Goal: Task Accomplishment & Management: Manage account settings

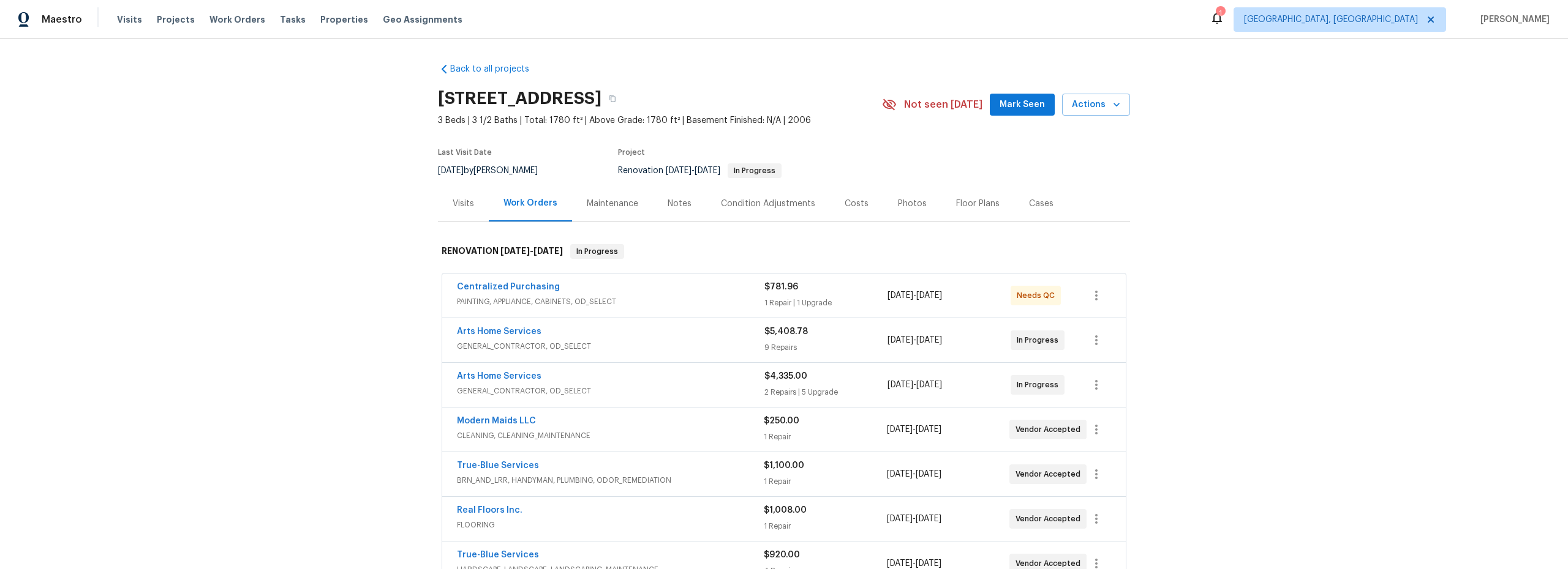
click at [699, 297] on span "PAINTING, APPLIANCE, CABINETS, OD_SELECT" at bounding box center [611, 301] width 308 height 12
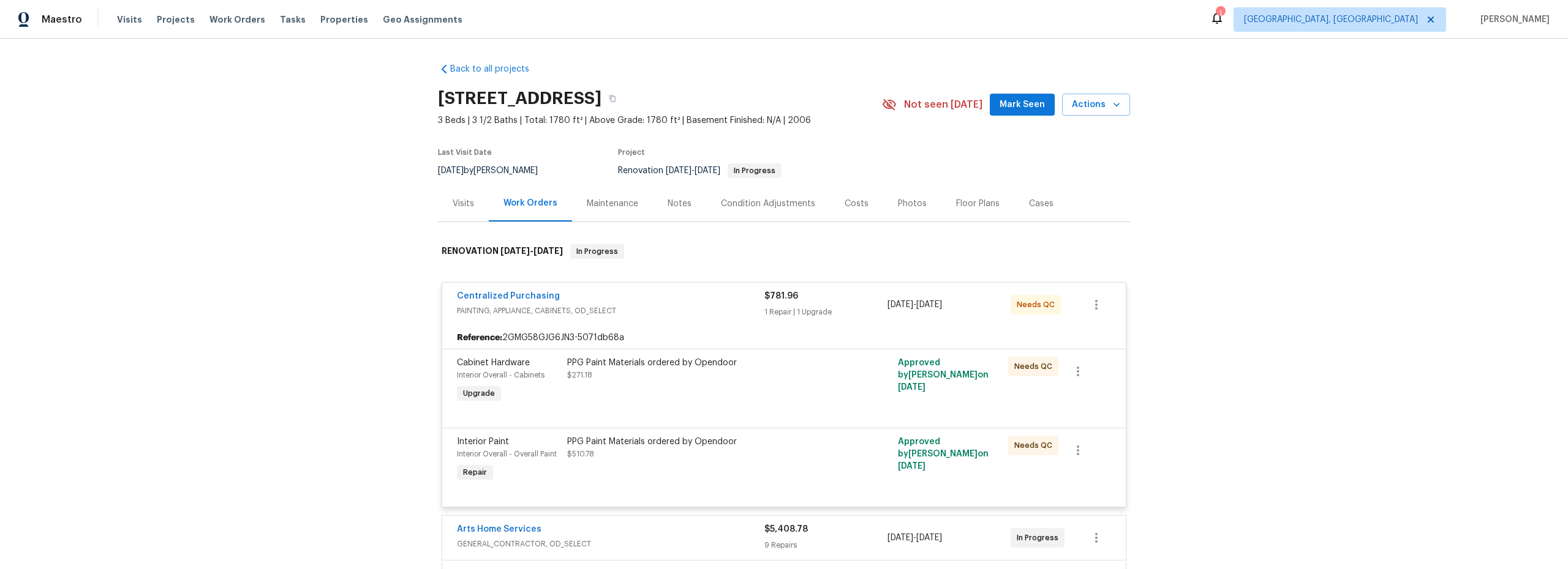
click at [751, 390] on div "PPG Paint Materials ordered by Opendoor $271.18" at bounding box center [701, 381] width 276 height 56
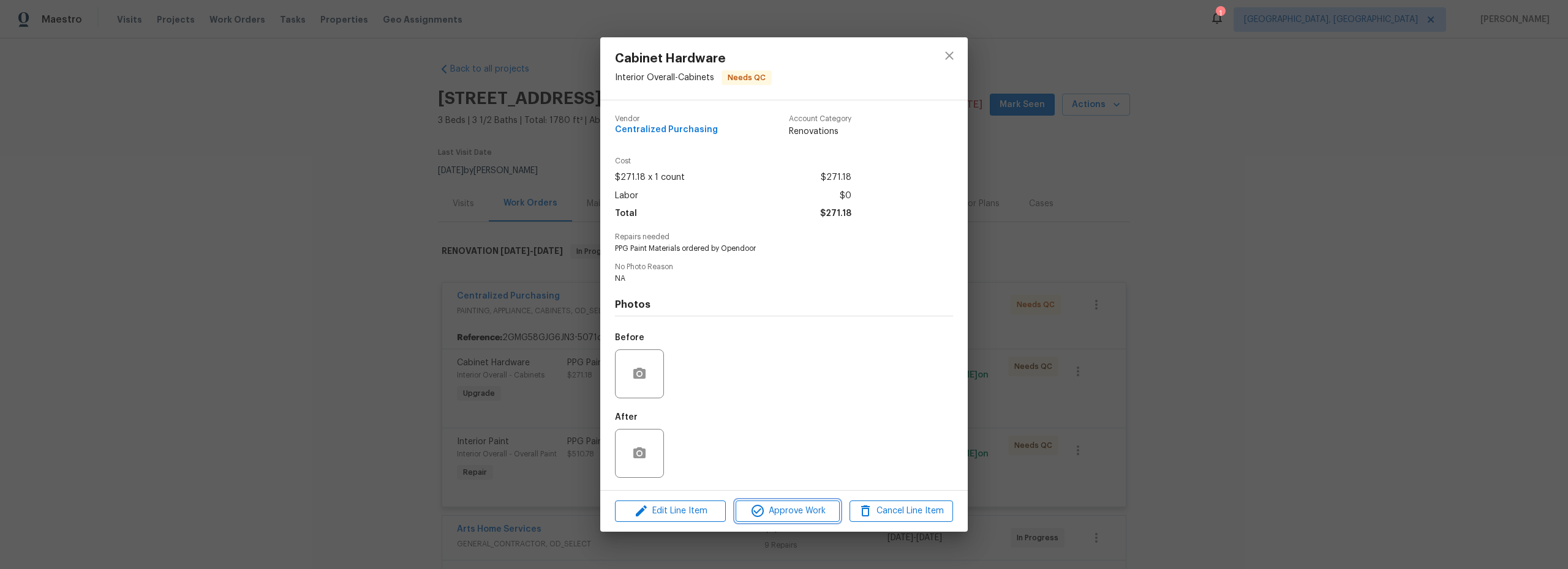
click at [788, 514] on span "Approve Work" at bounding box center [787, 511] width 96 height 15
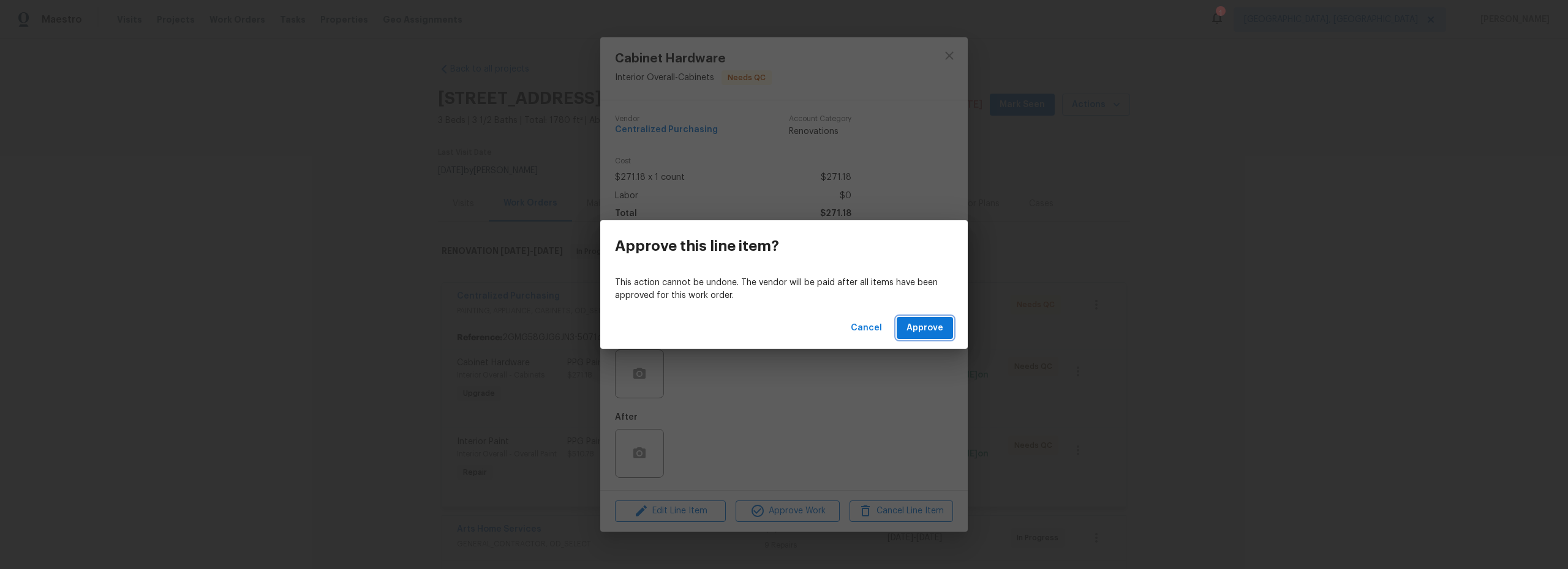
click at [921, 330] on span "Approve" at bounding box center [924, 328] width 37 height 15
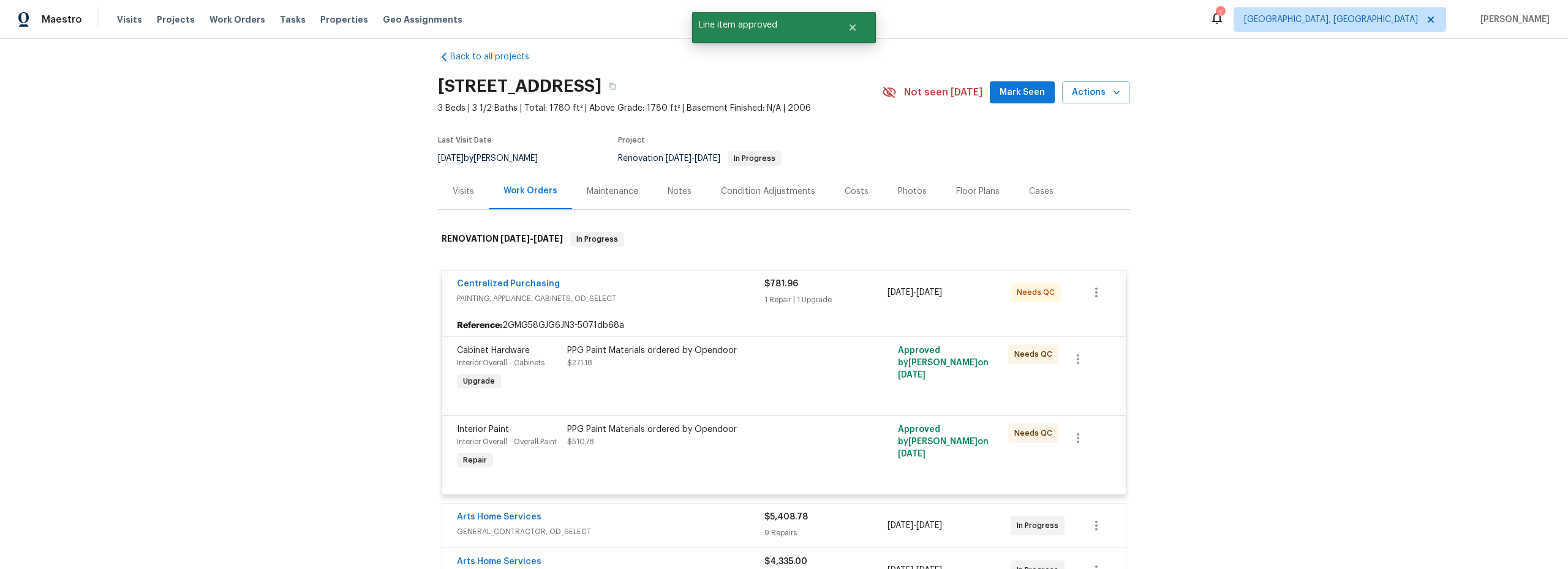
scroll to position [73, 0]
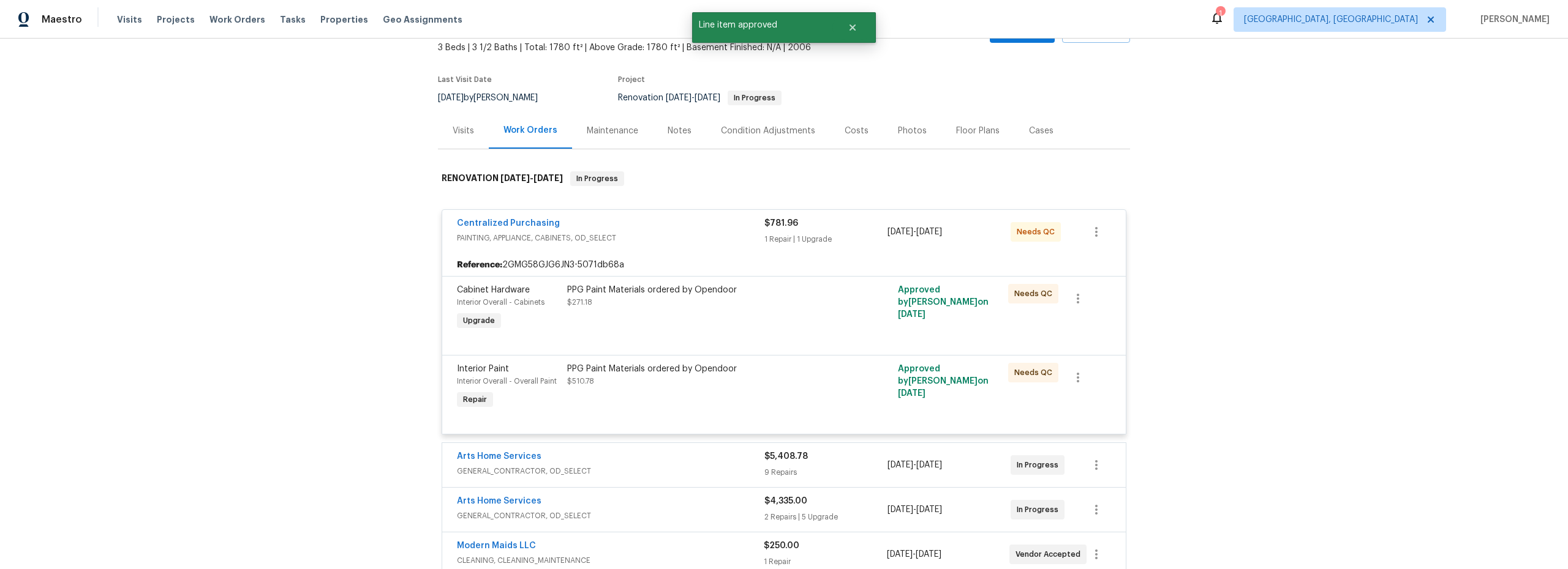
click at [750, 396] on div "PPG Paint Materials ordered by Opendoor $510.78" at bounding box center [701, 387] width 276 height 56
click at [756, 330] on div "PPG Paint Materials ordered by Opendoor $510.78" at bounding box center [701, 308] width 276 height 56
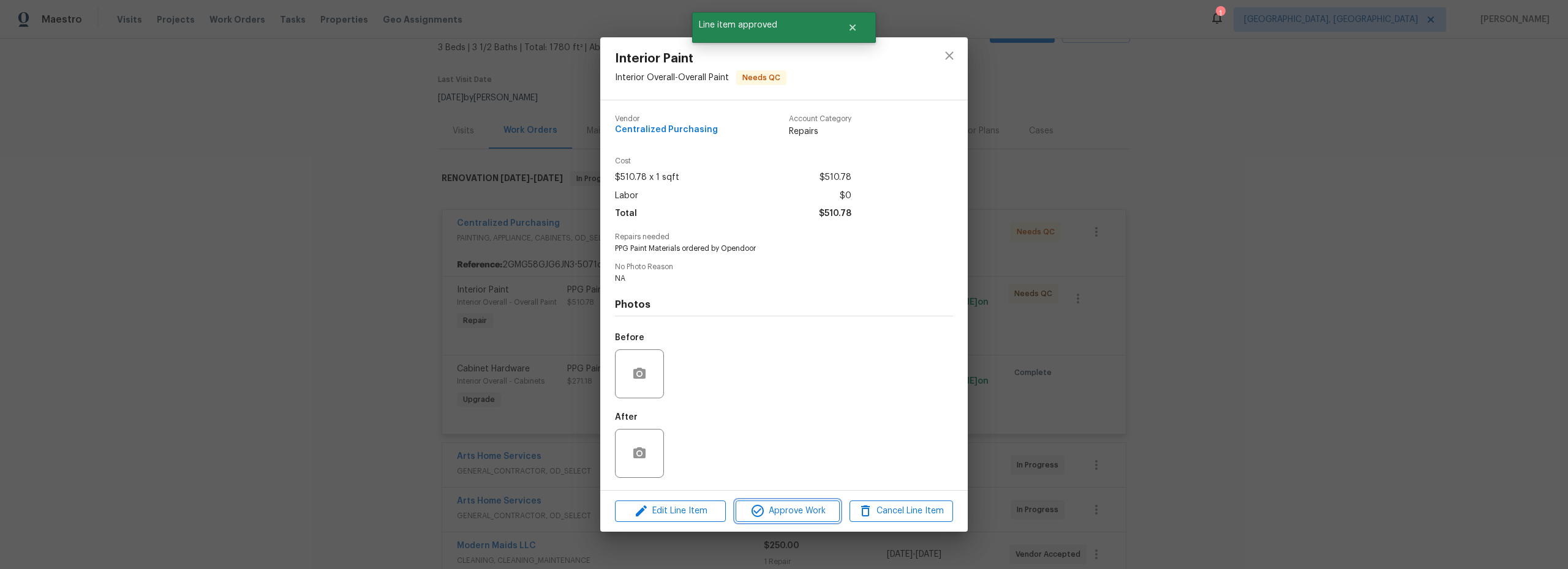
click at [813, 510] on span "Approve Work" at bounding box center [787, 511] width 96 height 15
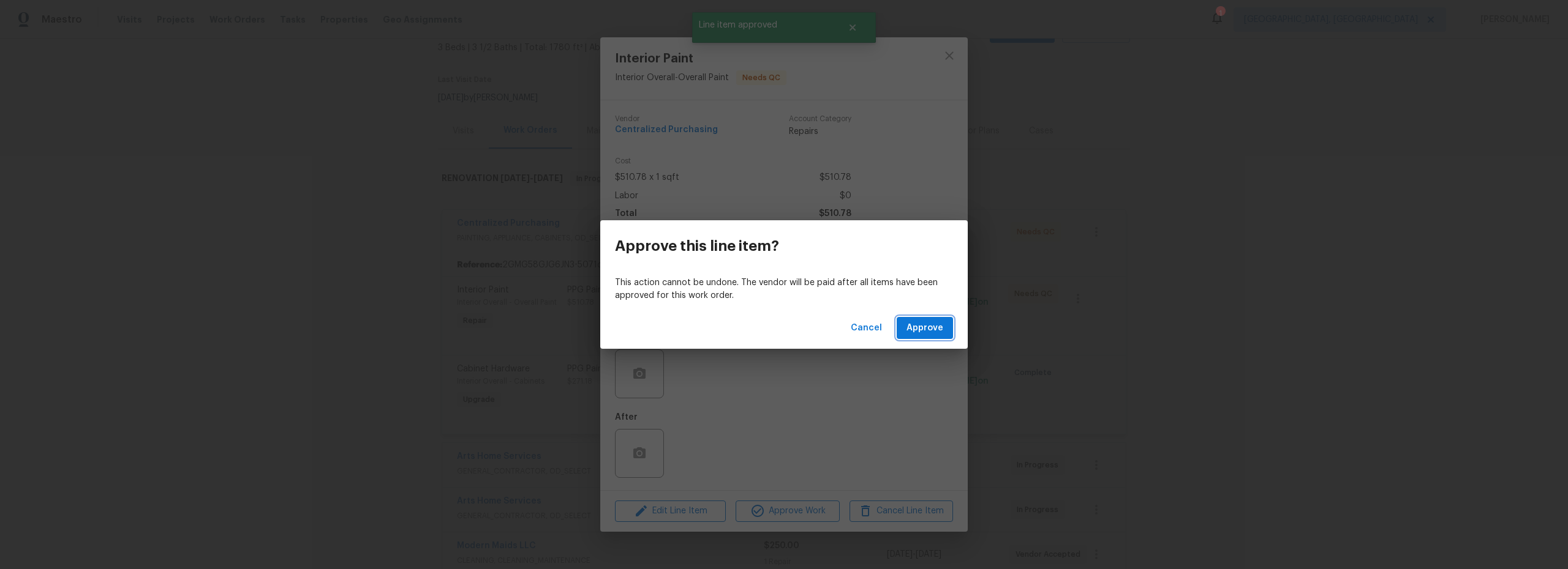
click at [924, 328] on span "Approve" at bounding box center [924, 328] width 37 height 15
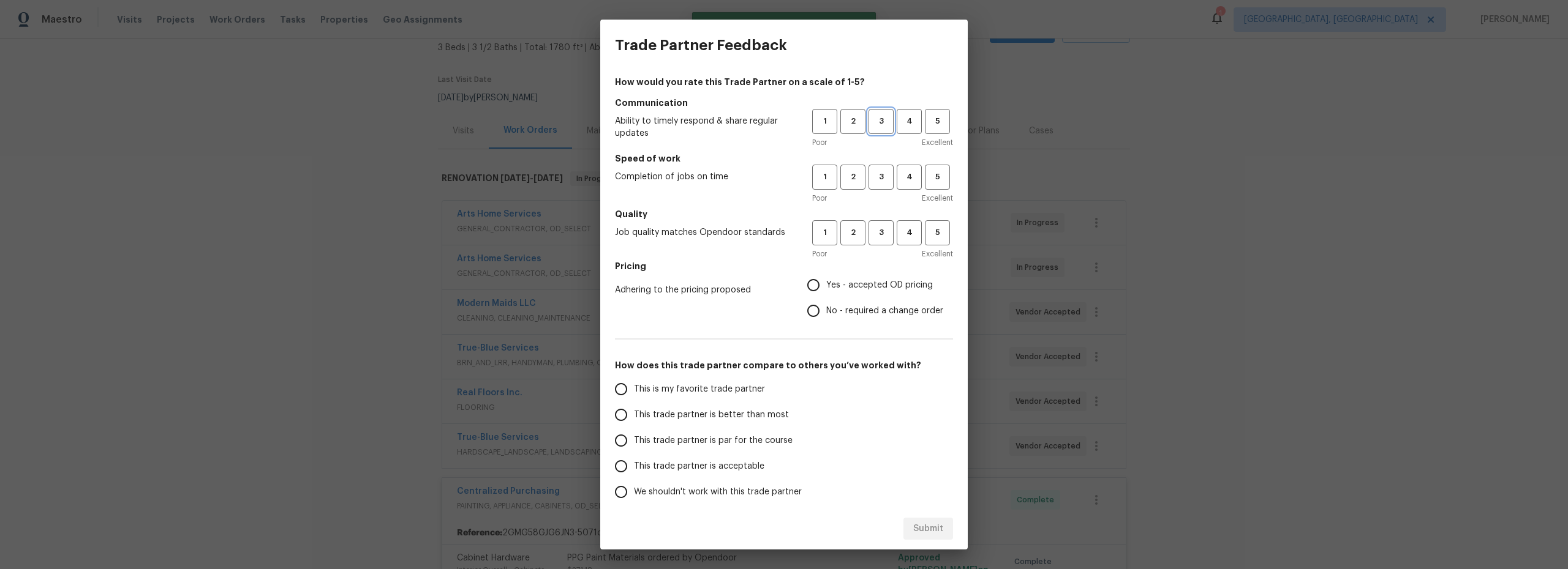
click at [873, 125] on span "3" at bounding box center [881, 121] width 23 height 14
click at [880, 190] on div "1 2 3 4 5 Poor Excellent" at bounding box center [882, 184] width 141 height 40
click at [871, 174] on span "3" at bounding box center [881, 177] width 23 height 14
click at [876, 239] on span "3" at bounding box center [881, 233] width 23 height 14
click at [815, 284] on label "Yes - accepted OD pricing" at bounding box center [872, 285] width 143 height 26
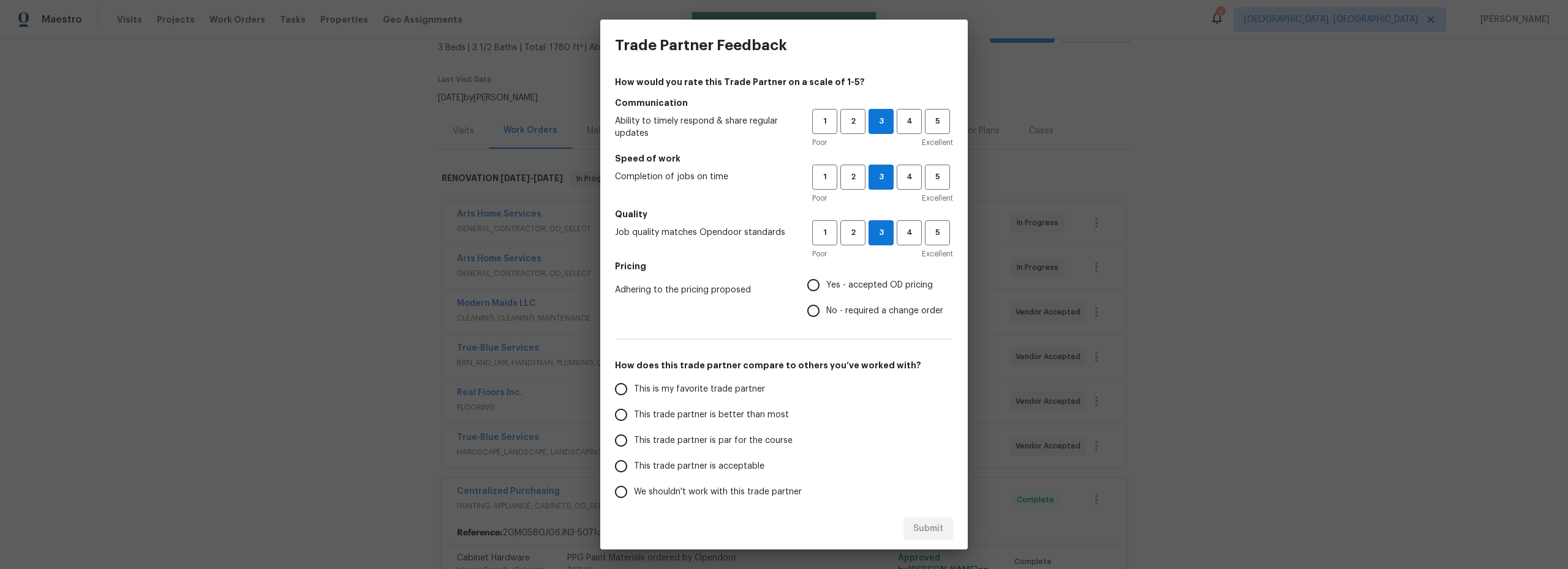
click at [815, 284] on input "Yes - accepted OD pricing" at bounding box center [813, 285] width 26 height 26
radio input "true"
click at [816, 284] on input "Yes - accepted OD pricing" at bounding box center [813, 285] width 26 height 26
drag, startPoint x: 632, startPoint y: 393, endPoint x: 748, endPoint y: 432, distance: 122.4
click at [632, 393] on input "This is my favorite trade partner" at bounding box center [621, 389] width 26 height 26
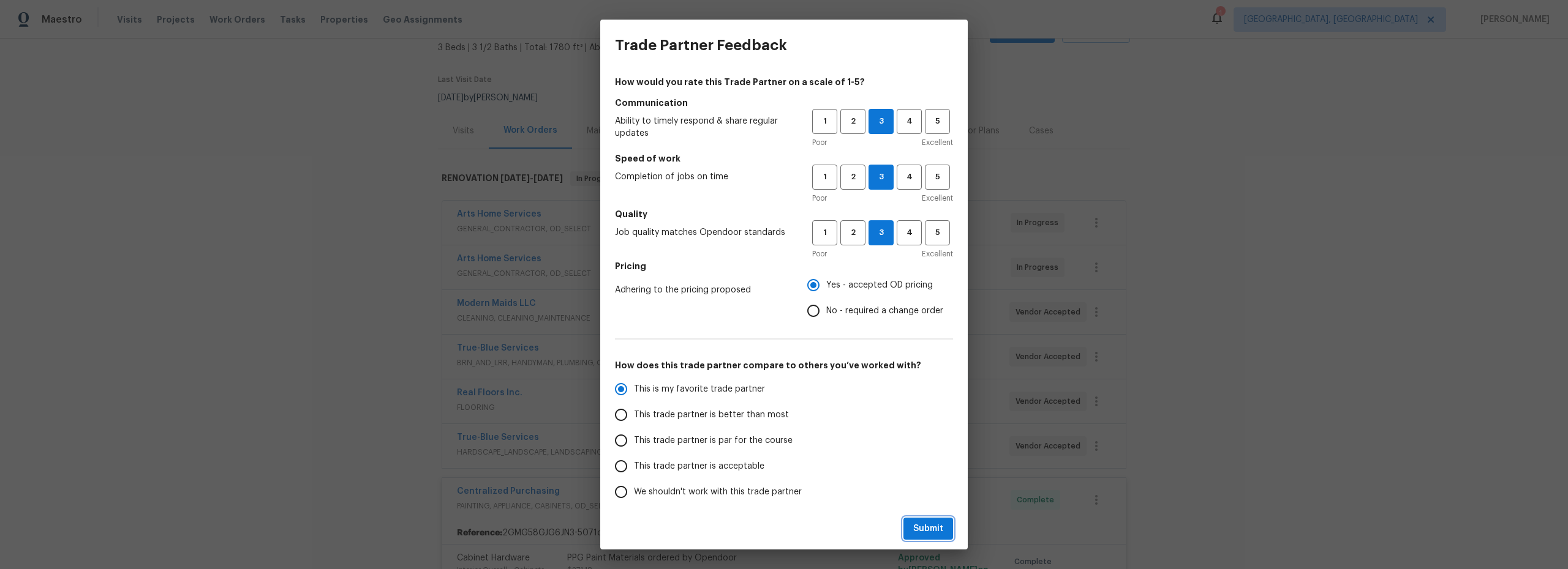
click at [923, 527] on span "Submit" at bounding box center [928, 529] width 30 height 15
radio input "true"
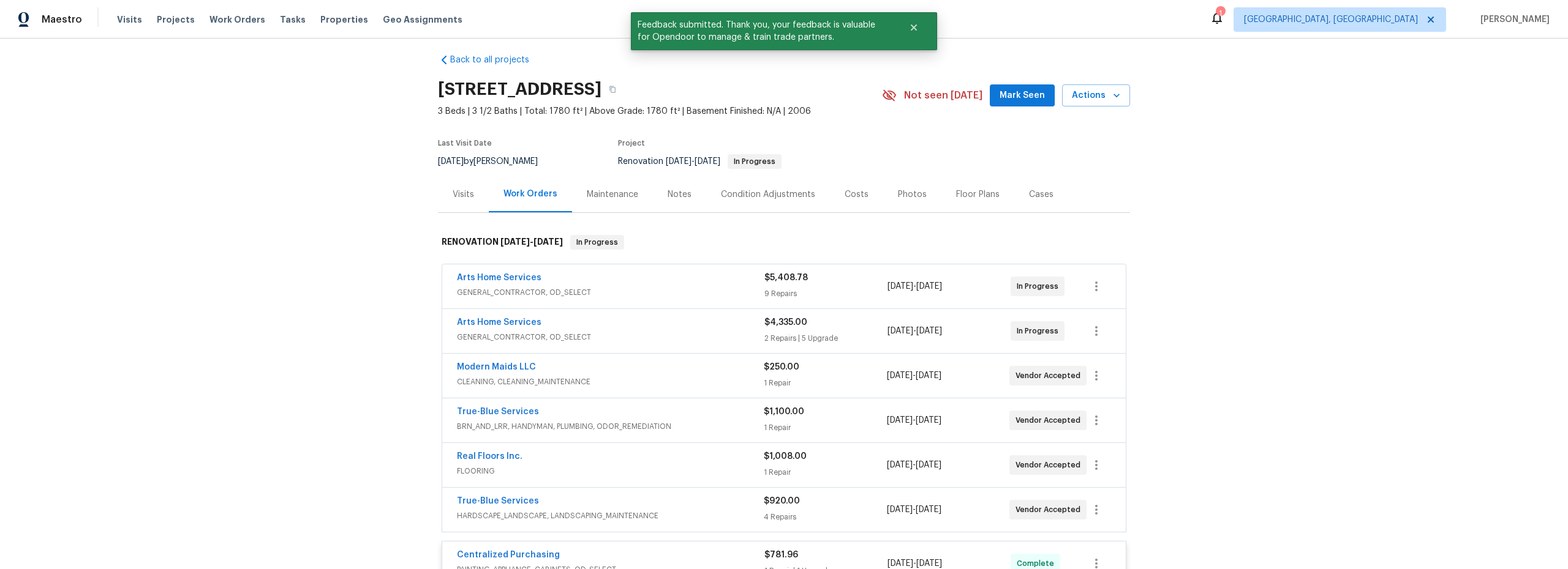
scroll to position [0, 0]
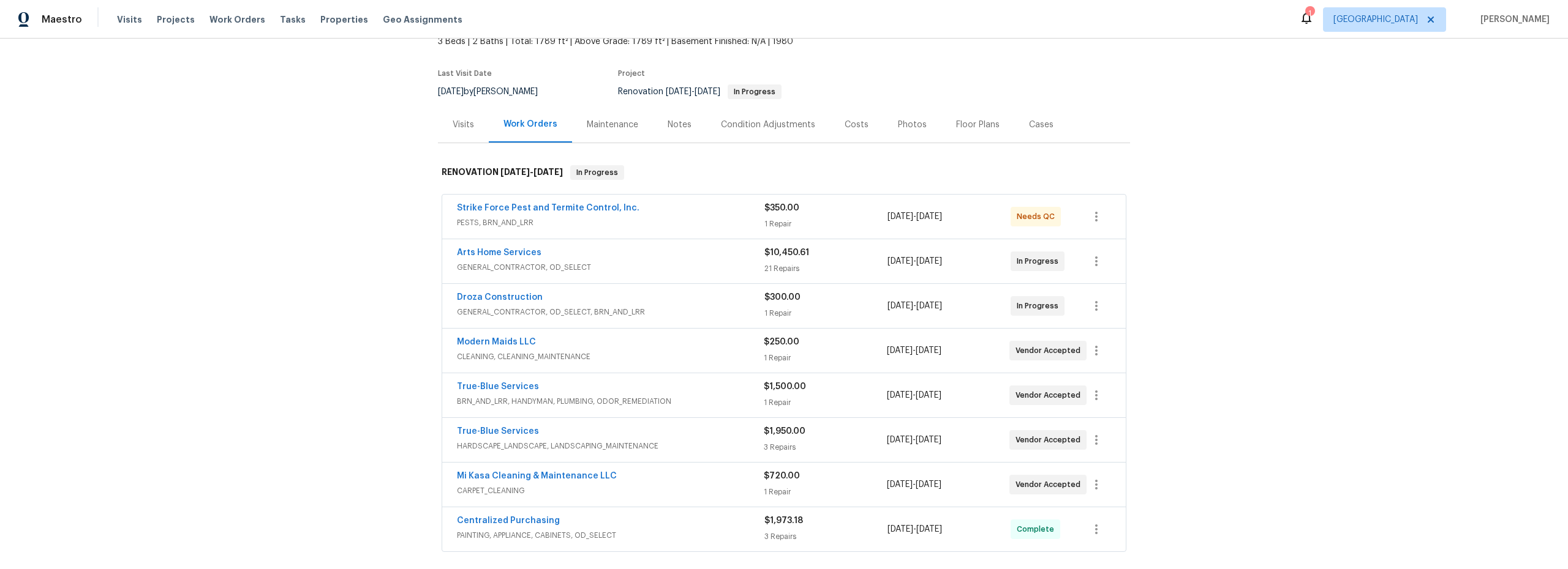
scroll to position [77, 0]
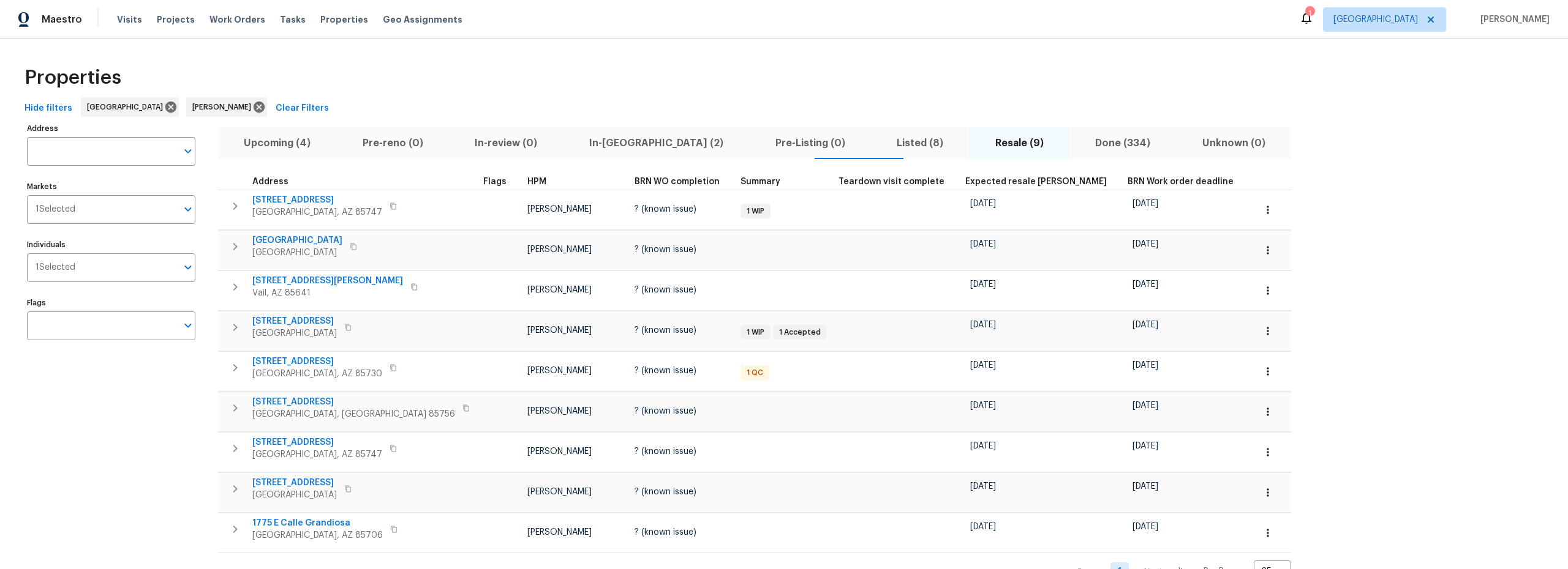
click at [278, 144] on span "Upcoming (4)" at bounding box center [277, 143] width 104 height 17
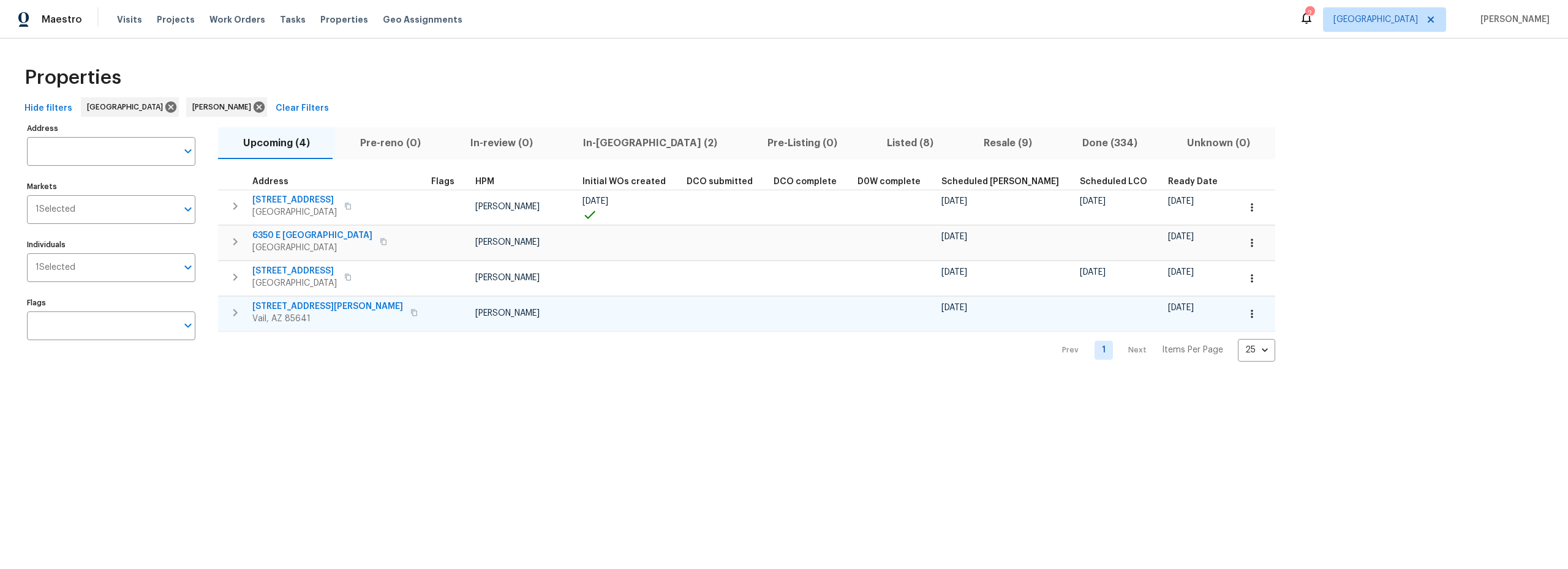
click at [1246, 317] on icon "button" at bounding box center [1252, 314] width 12 height 12
click at [1109, 367] on p "Admin" at bounding box center [1099, 362] width 26 height 13
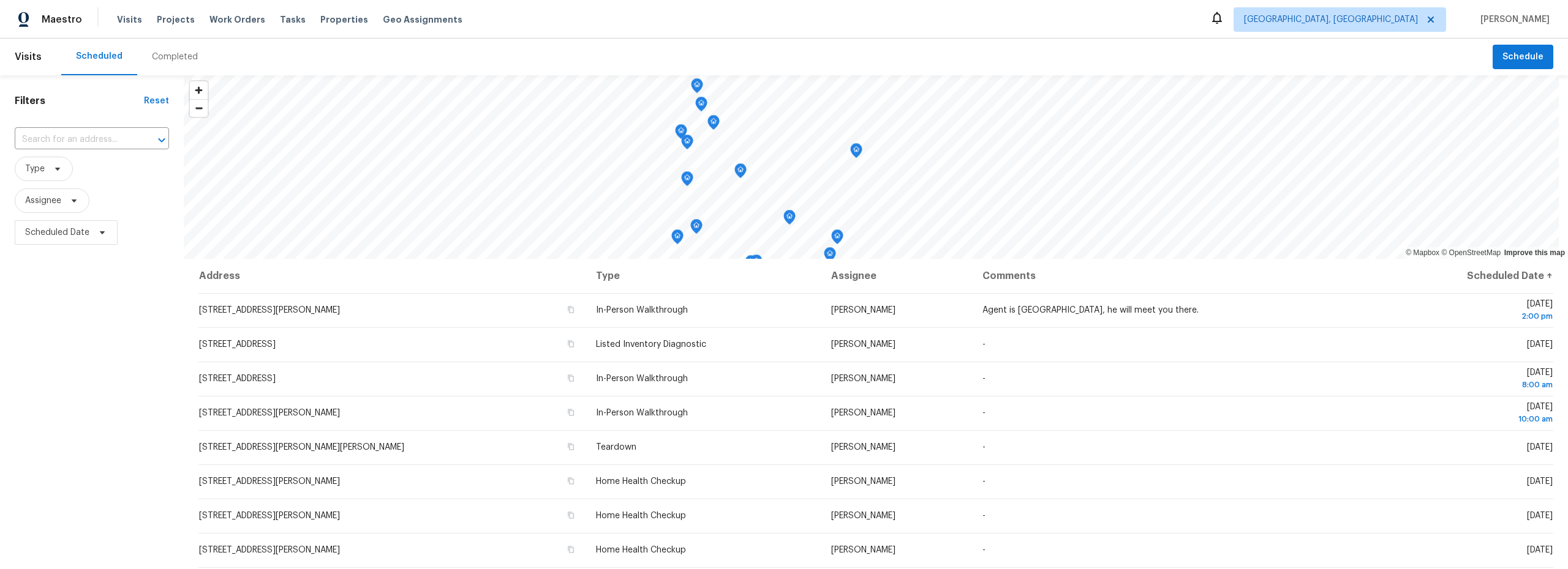
click at [152, 53] on div "Completed" at bounding box center [175, 56] width 46 height 12
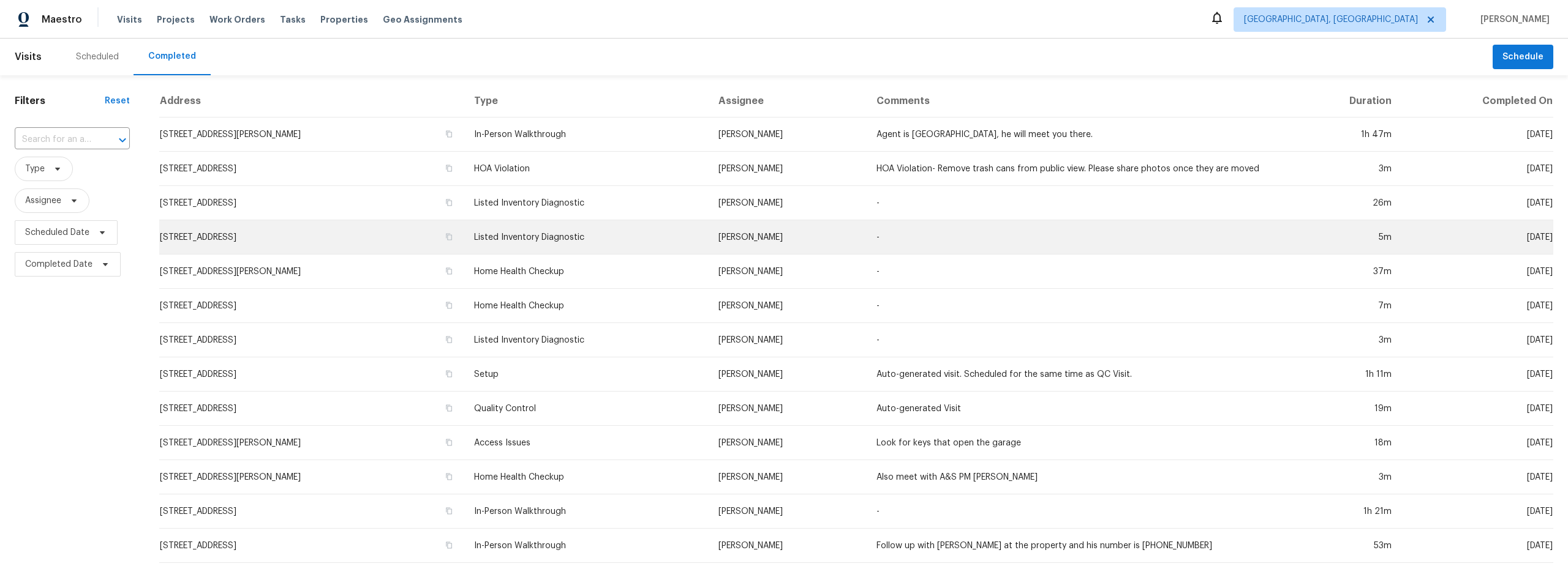
click at [702, 244] on td "Listed Inventory Diagnostic" at bounding box center [587, 237] width 244 height 34
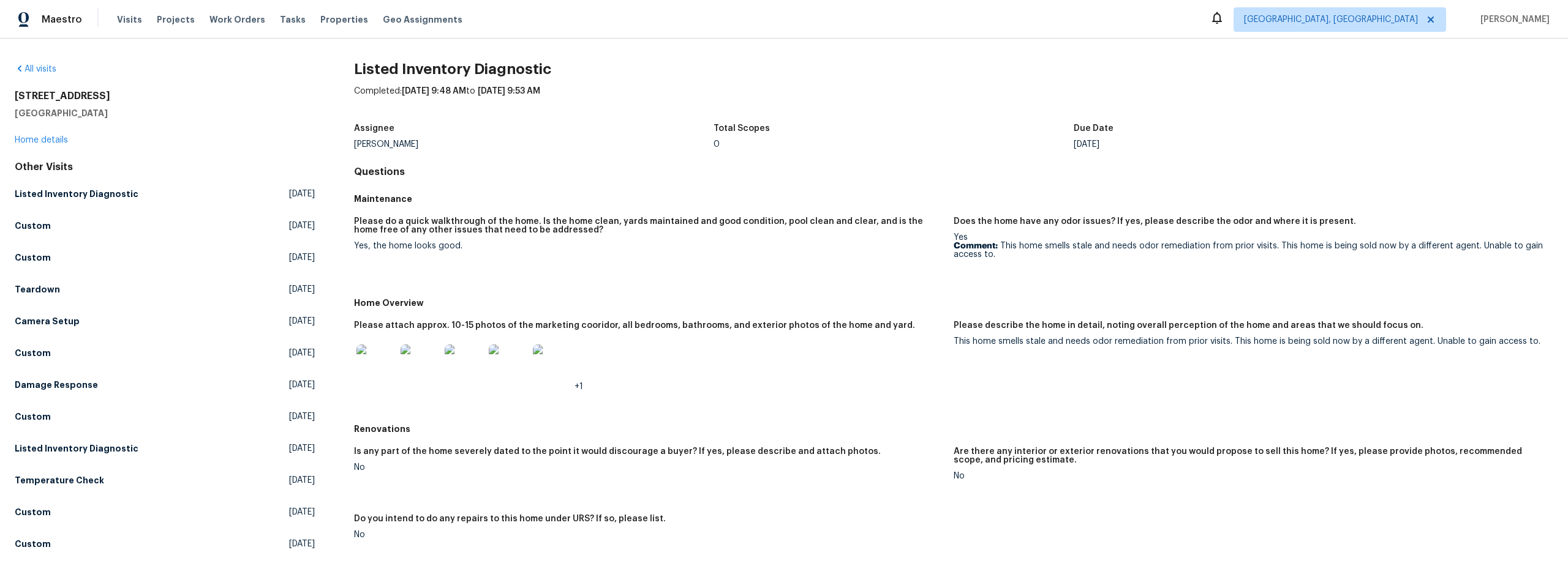
click at [369, 370] on img at bounding box center [376, 364] width 39 height 39
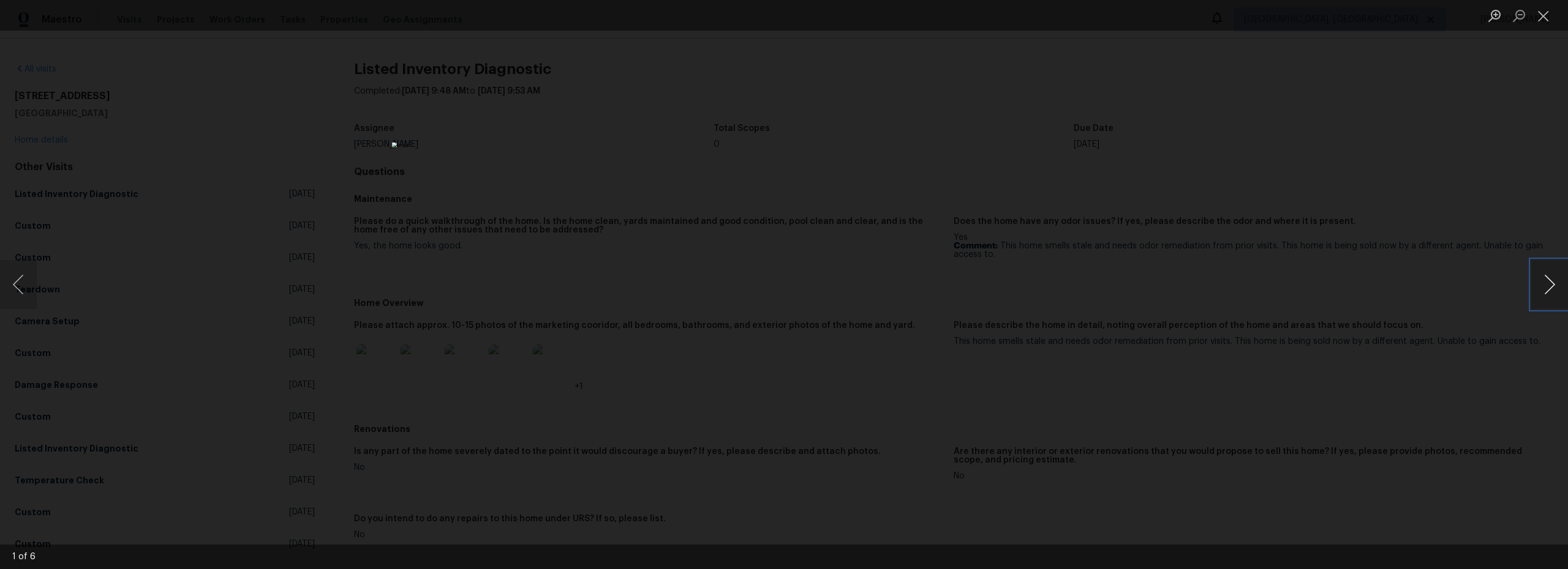
click at [1541, 283] on button "Next image" at bounding box center [1550, 284] width 37 height 49
click at [1540, 282] on button "Next image" at bounding box center [1550, 284] width 37 height 49
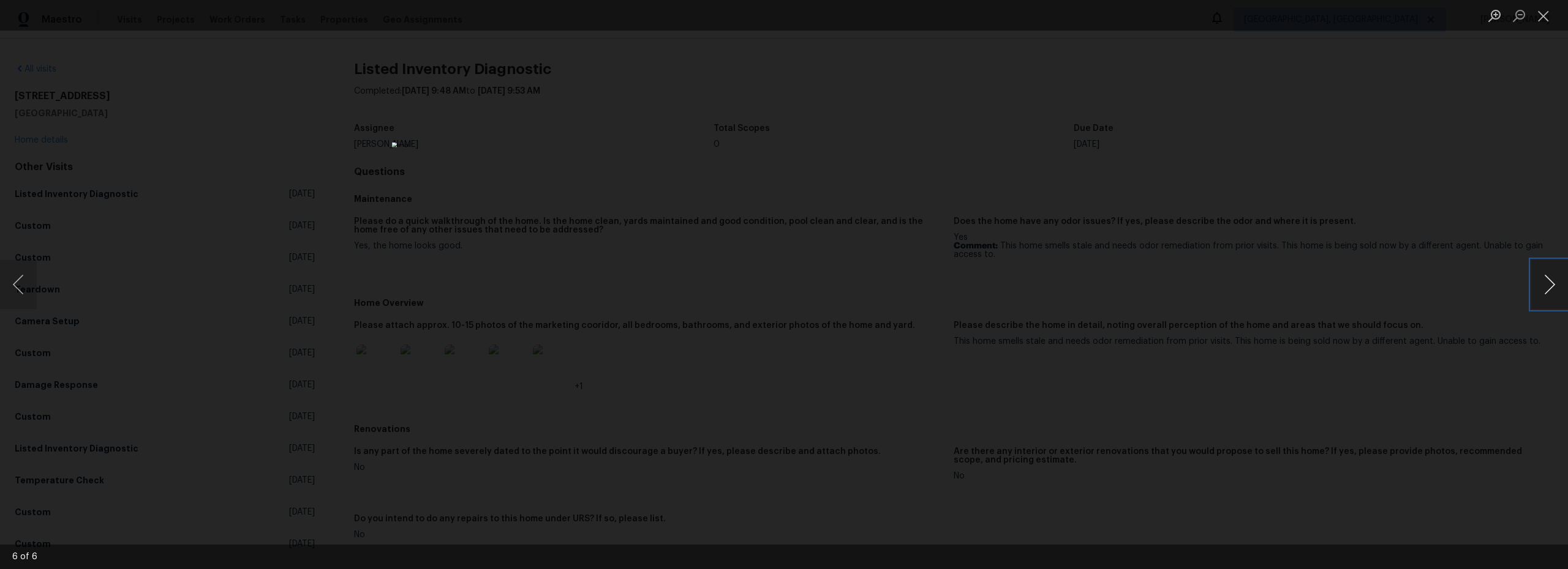
click at [1540, 282] on button "Next image" at bounding box center [1550, 284] width 37 height 49
click at [1548, 23] on button "Close lightbox" at bounding box center [1543, 16] width 25 height 21
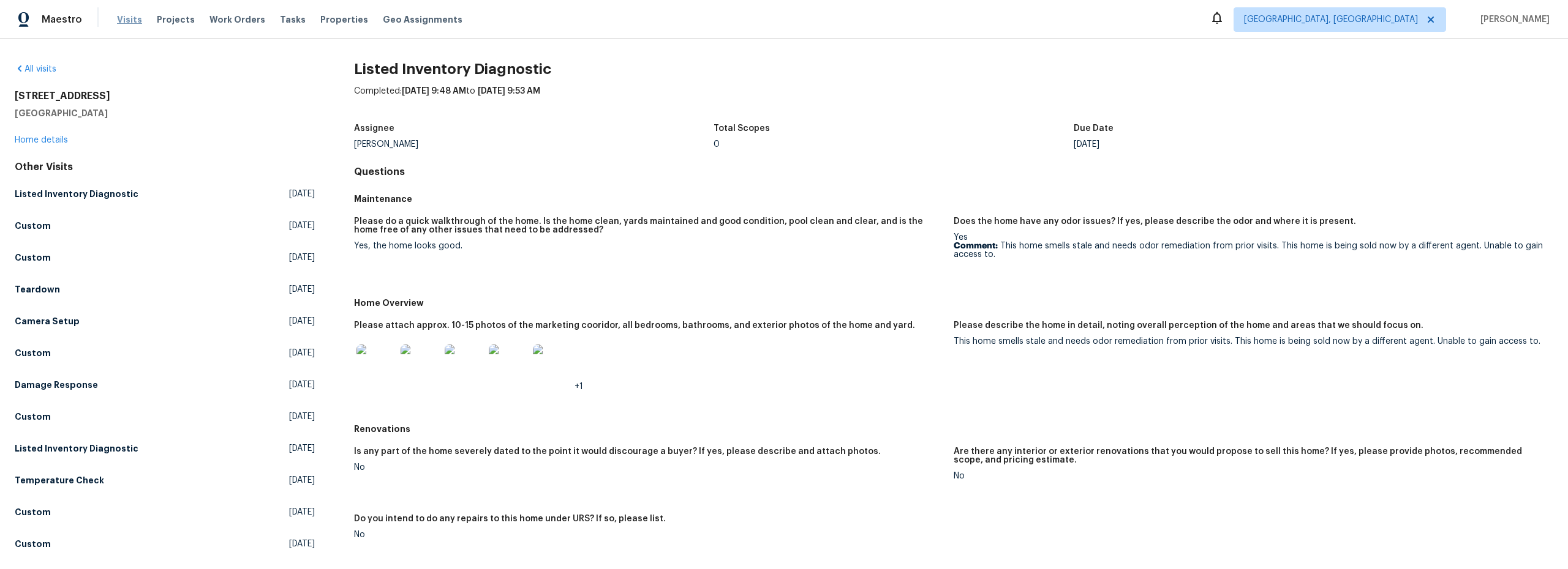
click at [122, 21] on span "Visits" at bounding box center [130, 19] width 25 height 12
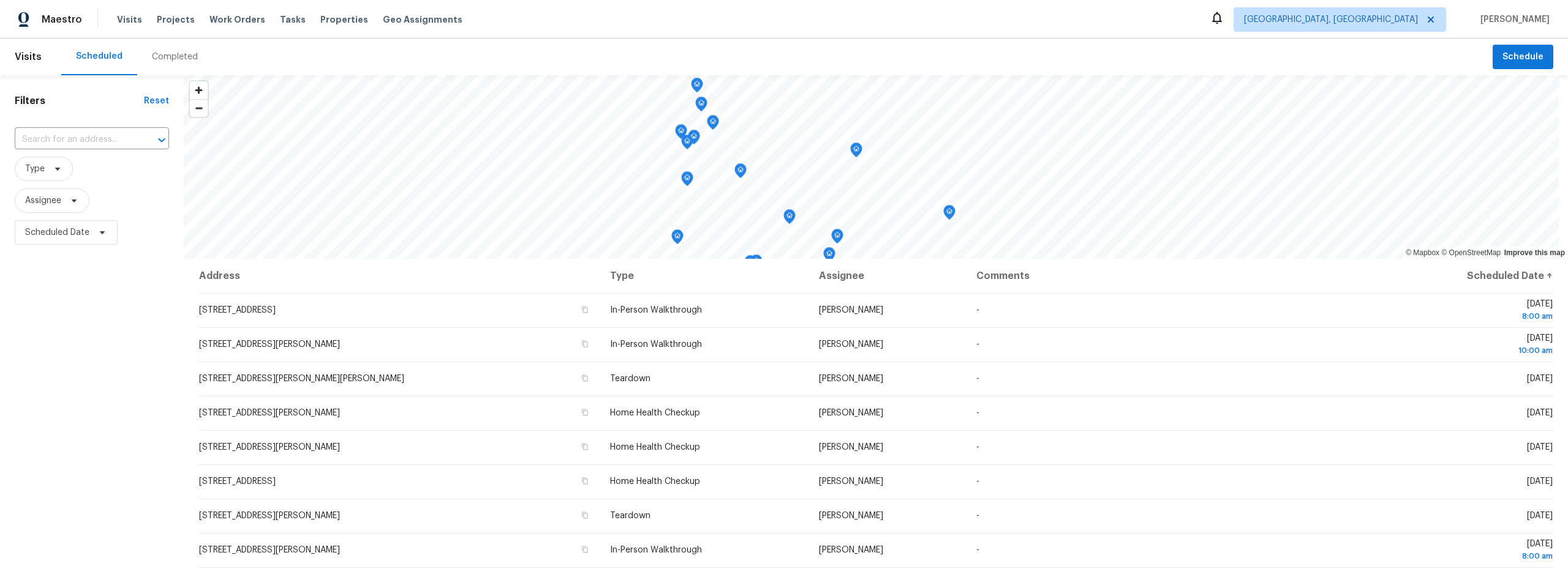
click at [171, 57] on div "Completed" at bounding box center [175, 56] width 46 height 12
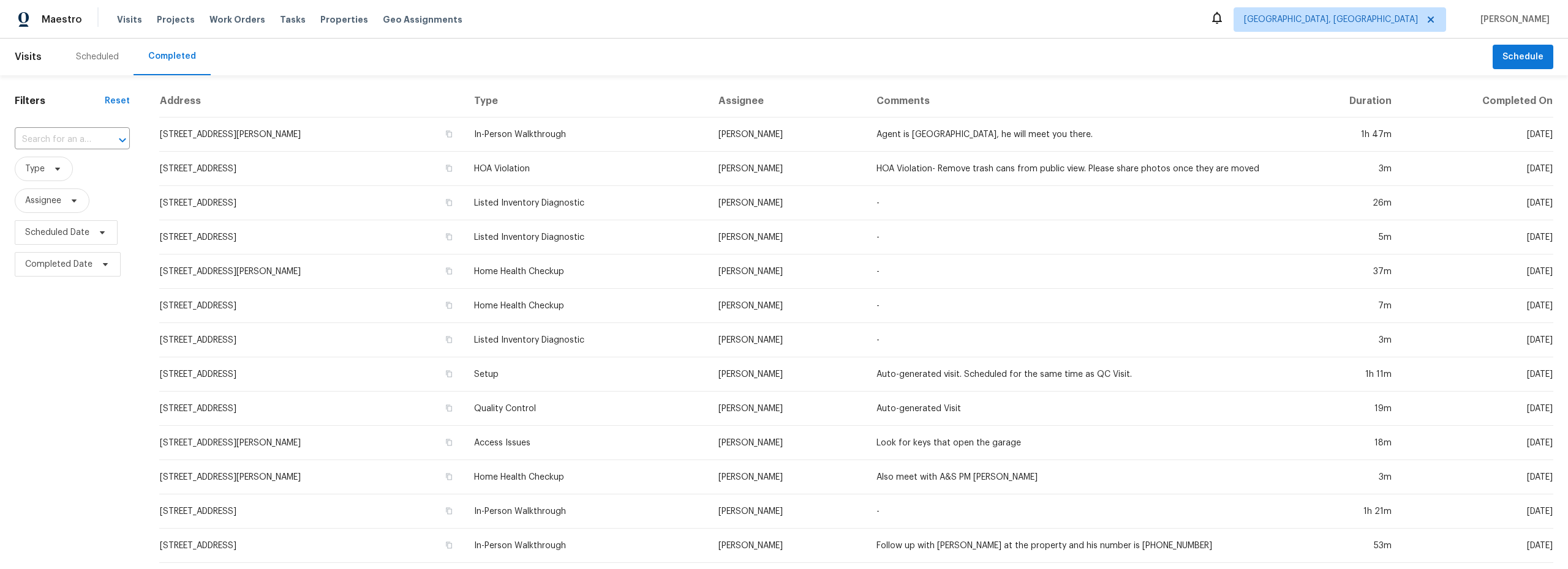
click at [94, 53] on div "Scheduled" at bounding box center [97, 56] width 43 height 12
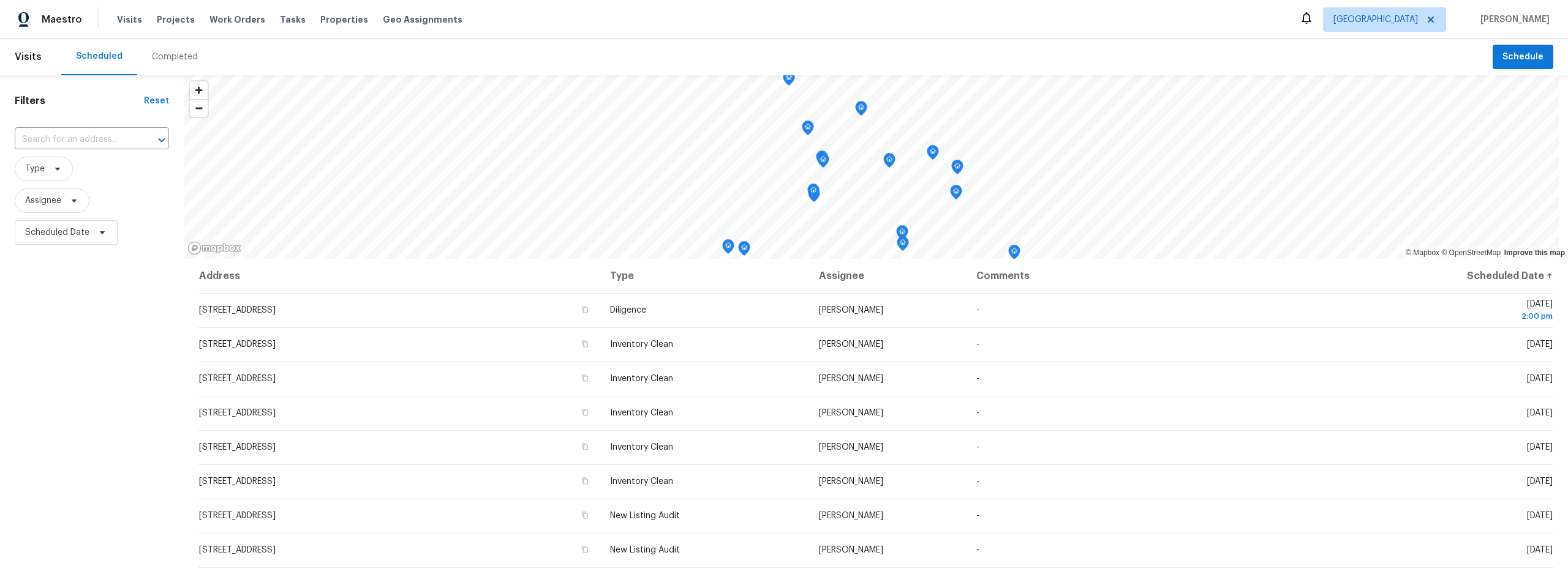
click at [166, 59] on div "Completed" at bounding box center [175, 56] width 46 height 12
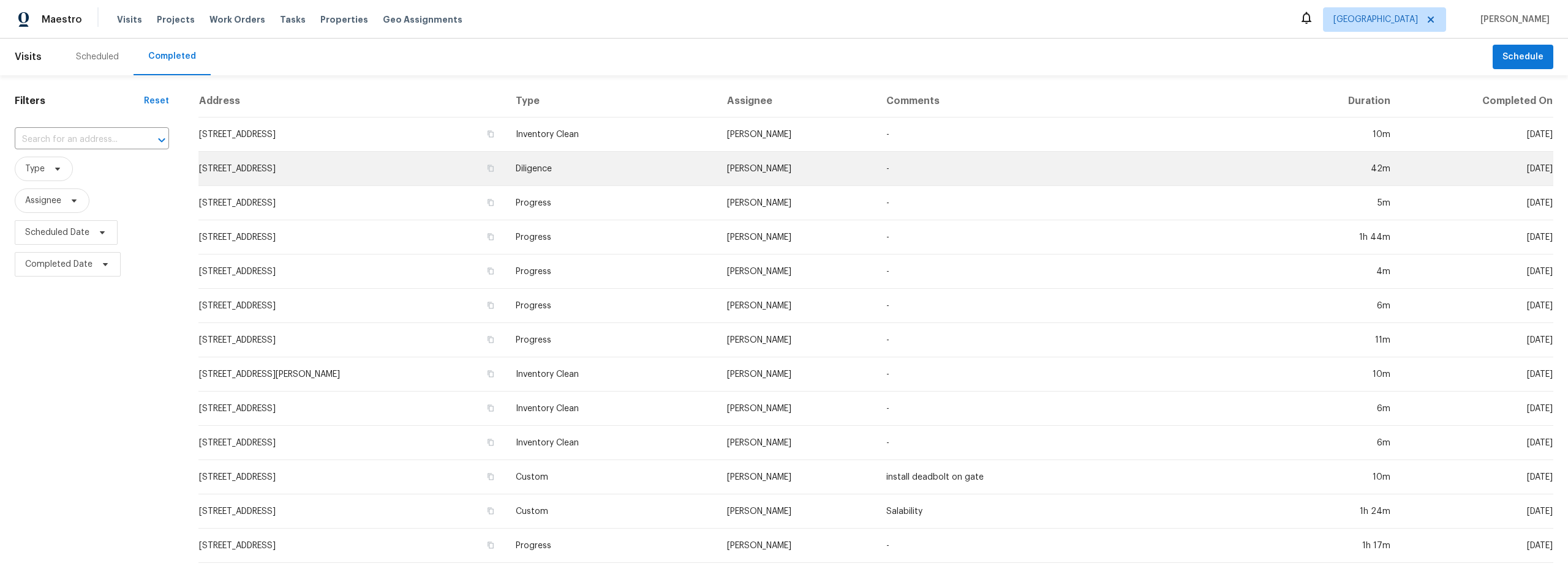
click at [450, 173] on td "5051 E Wash Overlook Dr, Tucson, AZ 85706" at bounding box center [352, 169] width 308 height 34
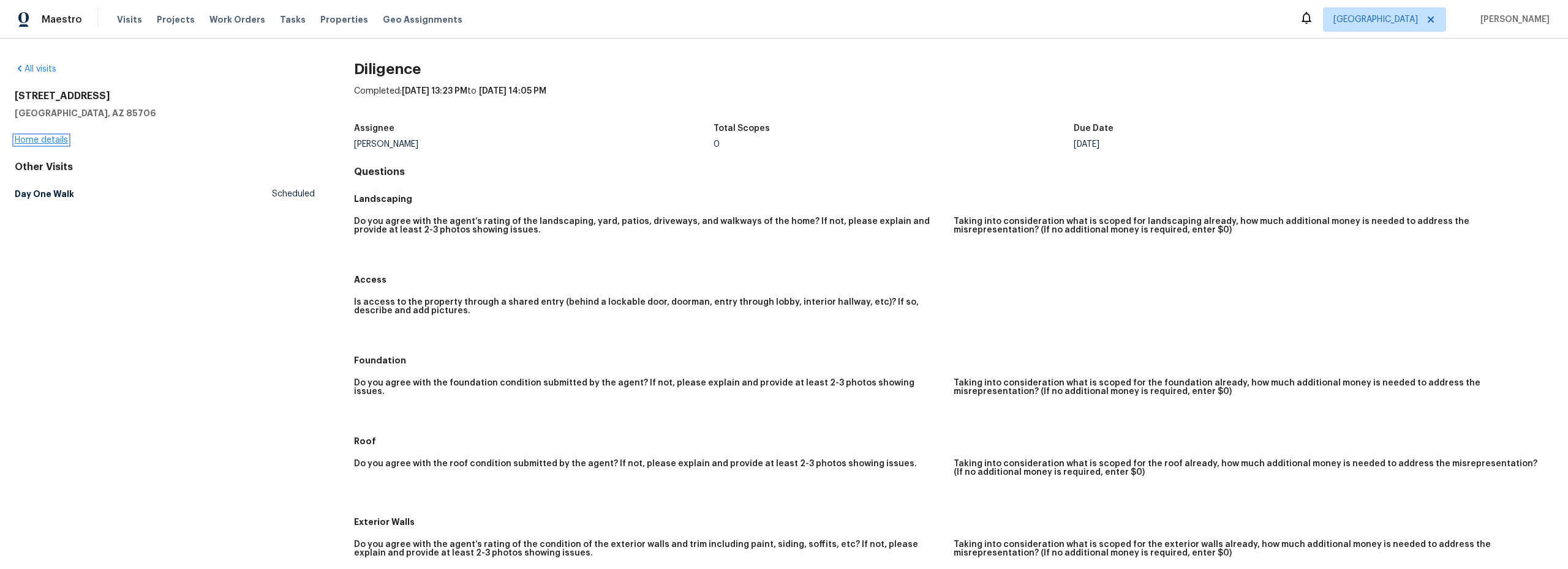
click at [49, 140] on link "Home details" at bounding box center [41, 140] width 53 height 9
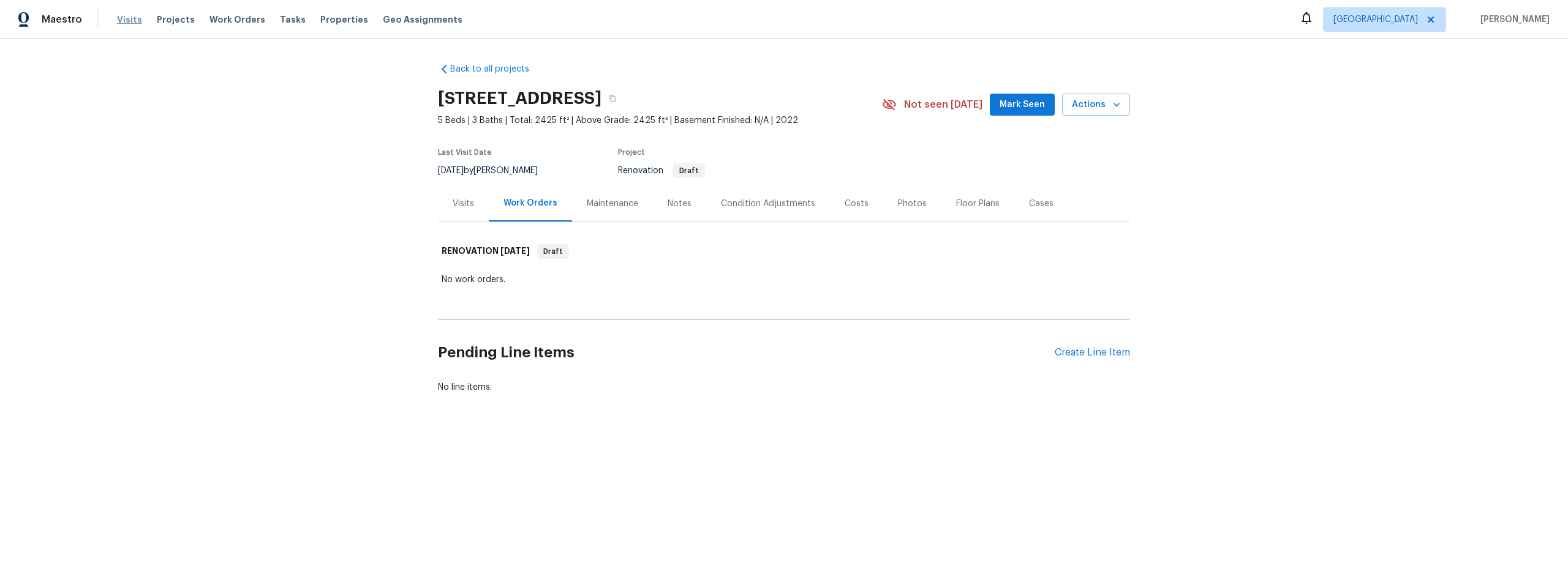
click at [123, 24] on span "Visits" at bounding box center [130, 19] width 25 height 12
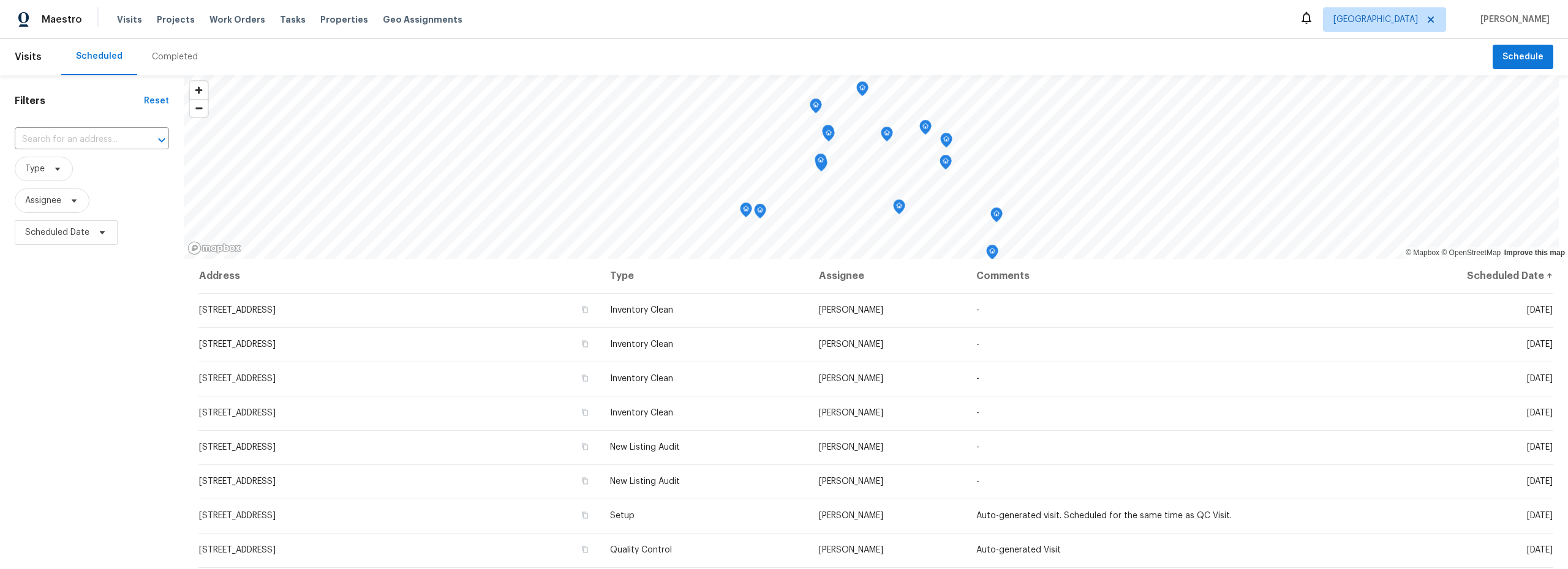
click at [161, 57] on div "Completed" at bounding box center [175, 56] width 46 height 12
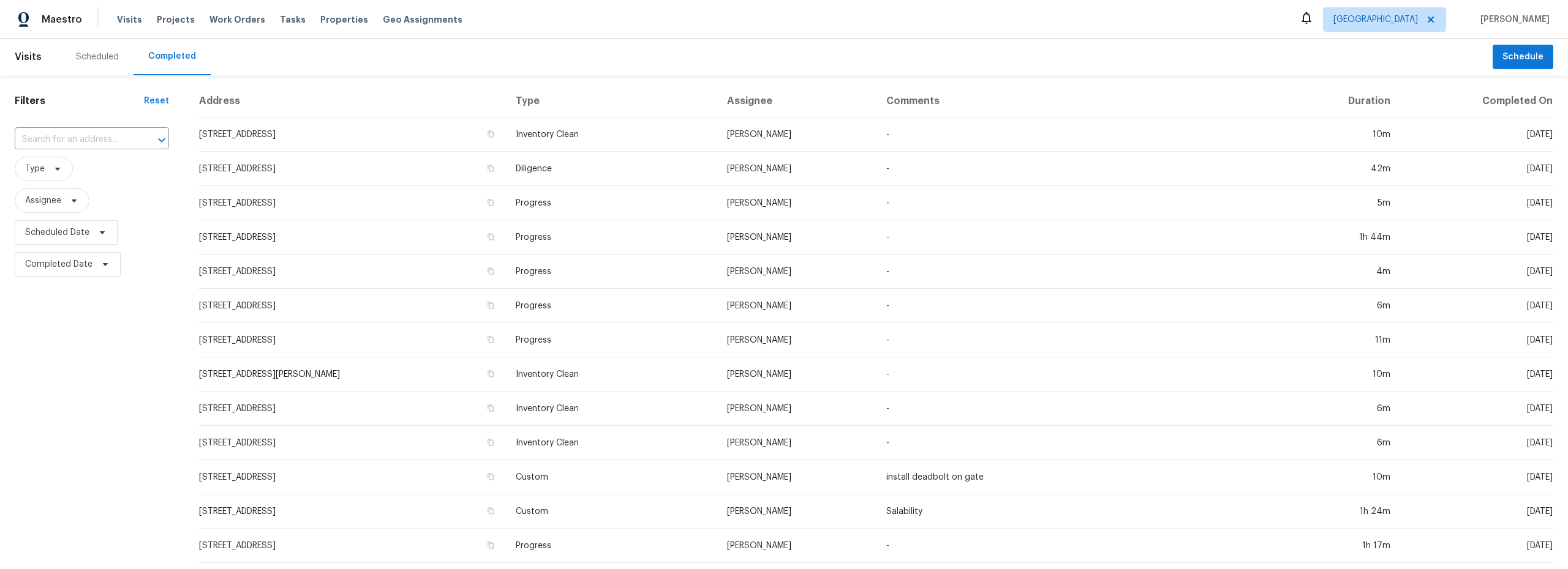
click at [88, 53] on div "Scheduled" at bounding box center [97, 56] width 43 height 12
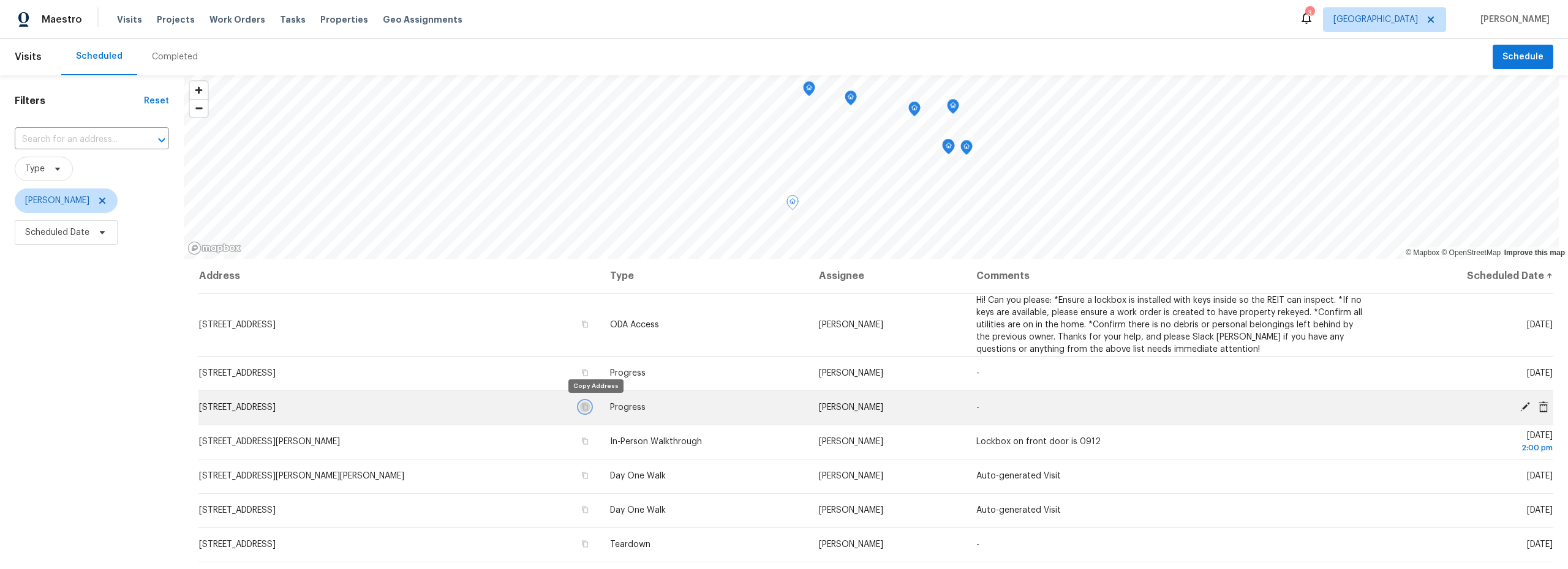
click at [588, 408] on icon "button" at bounding box center [585, 407] width 8 height 8
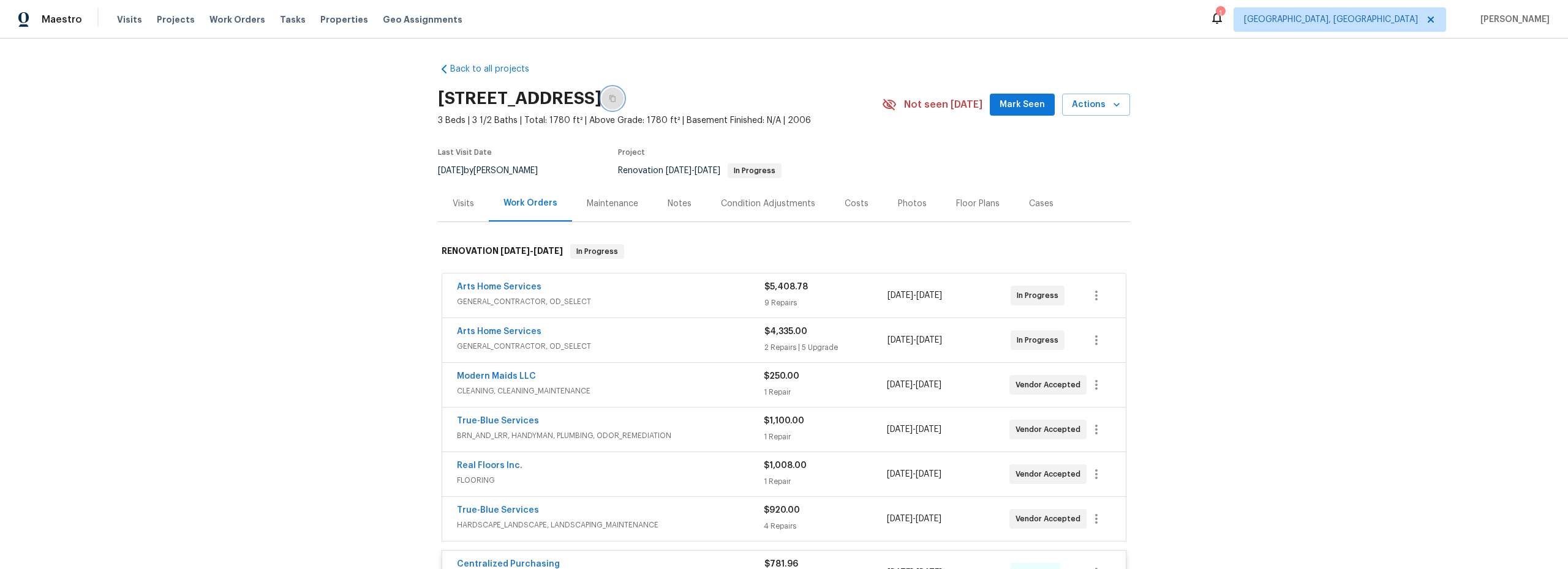
click at [623, 99] on button "button" at bounding box center [612, 98] width 22 height 22
